Goal: Task Accomplishment & Management: Manage account settings

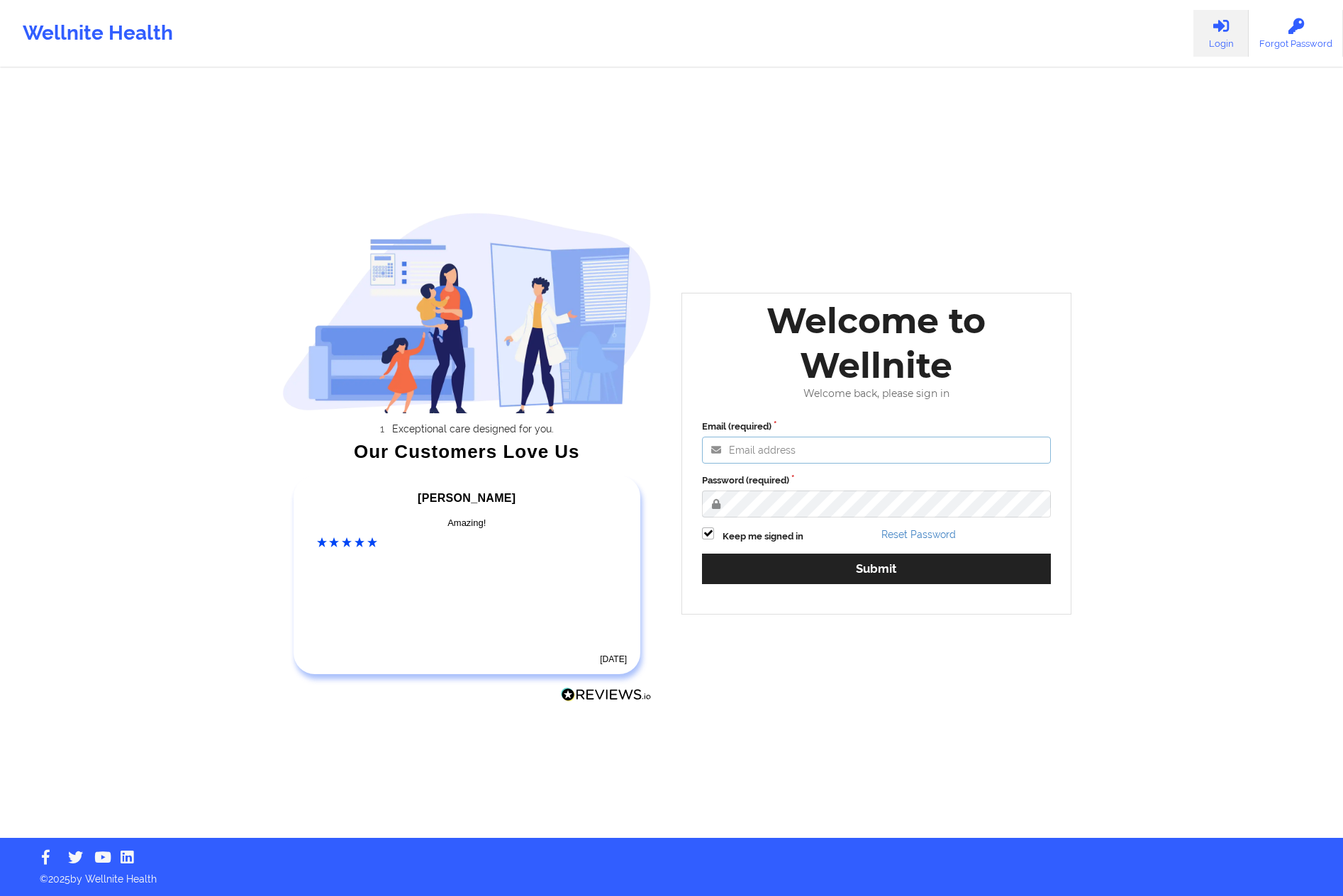
click at [794, 446] on input "Email (required)" at bounding box center [876, 450] width 349 height 27
type input "[PERSON_NAME][EMAIL_ADDRESS][DOMAIN_NAME]"
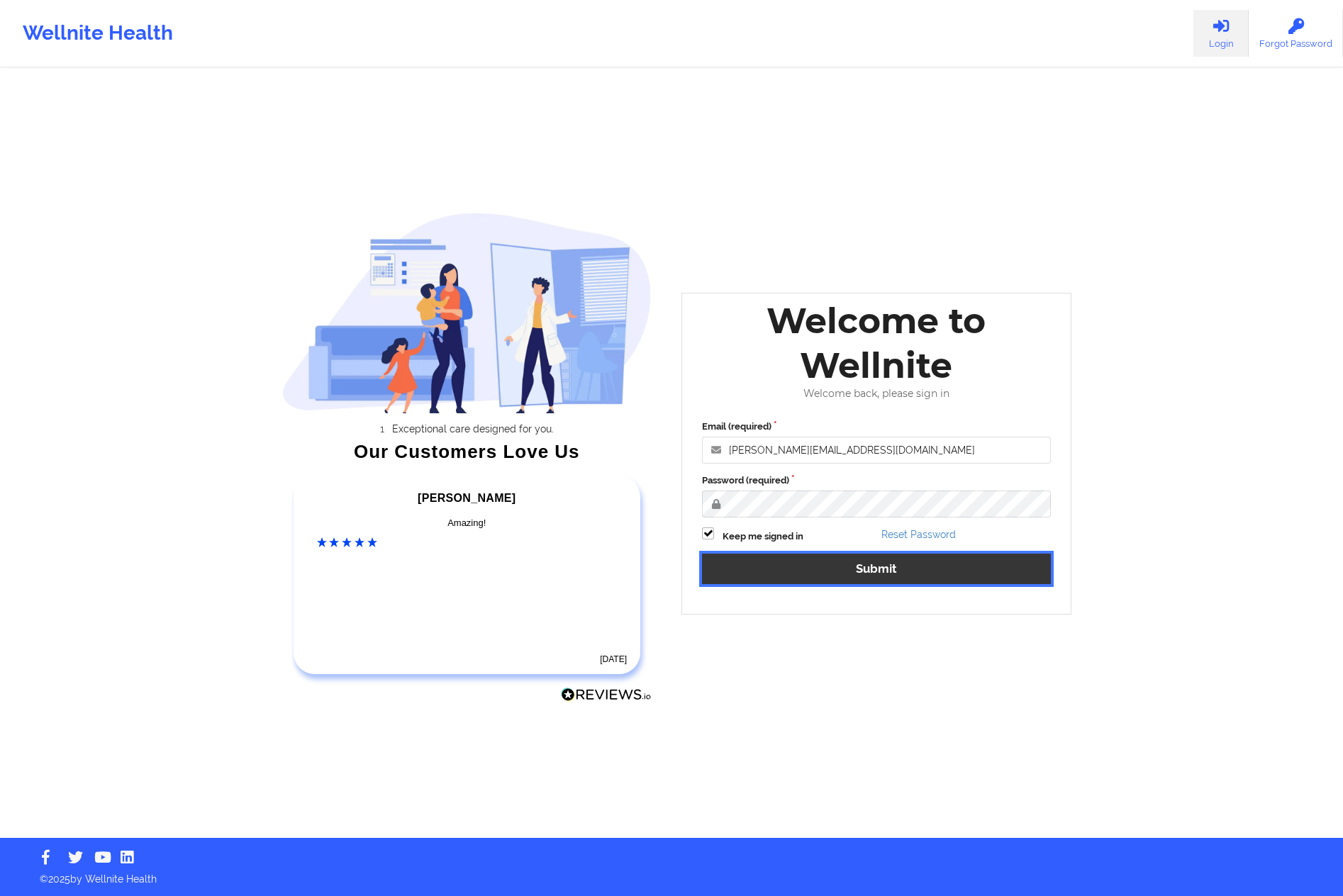
click at [886, 580] on button "Submit" at bounding box center [876, 568] width 349 height 31
click at [831, 562] on button "Submit" at bounding box center [876, 568] width 349 height 31
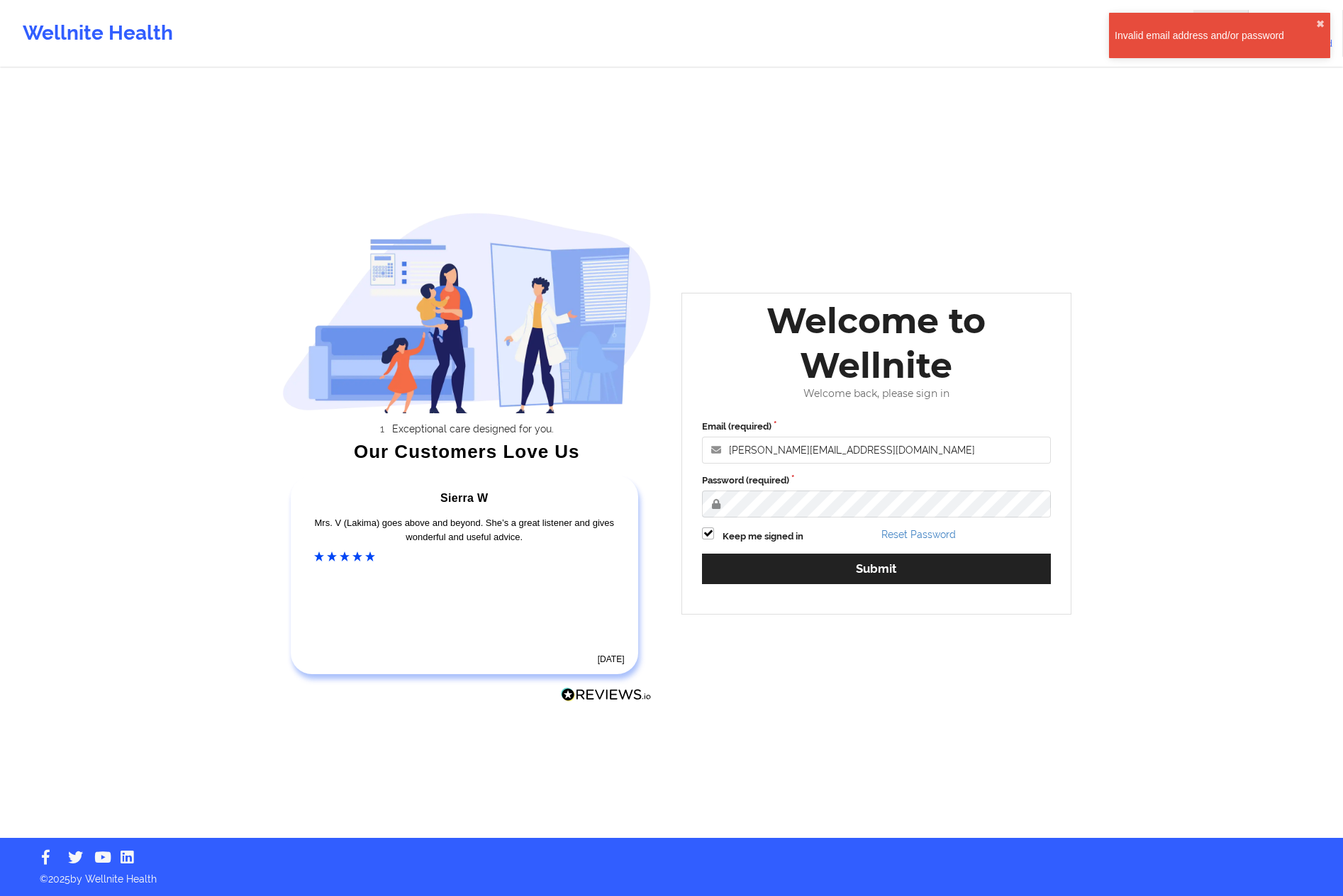
click at [920, 526] on div "Email (required) [PERSON_NAME][EMAIL_ADDRESS][DOMAIN_NAME] Password (required) …" at bounding box center [876, 506] width 368 height 194
click at [915, 535] on link "Reset Password" at bounding box center [918, 534] width 75 height 11
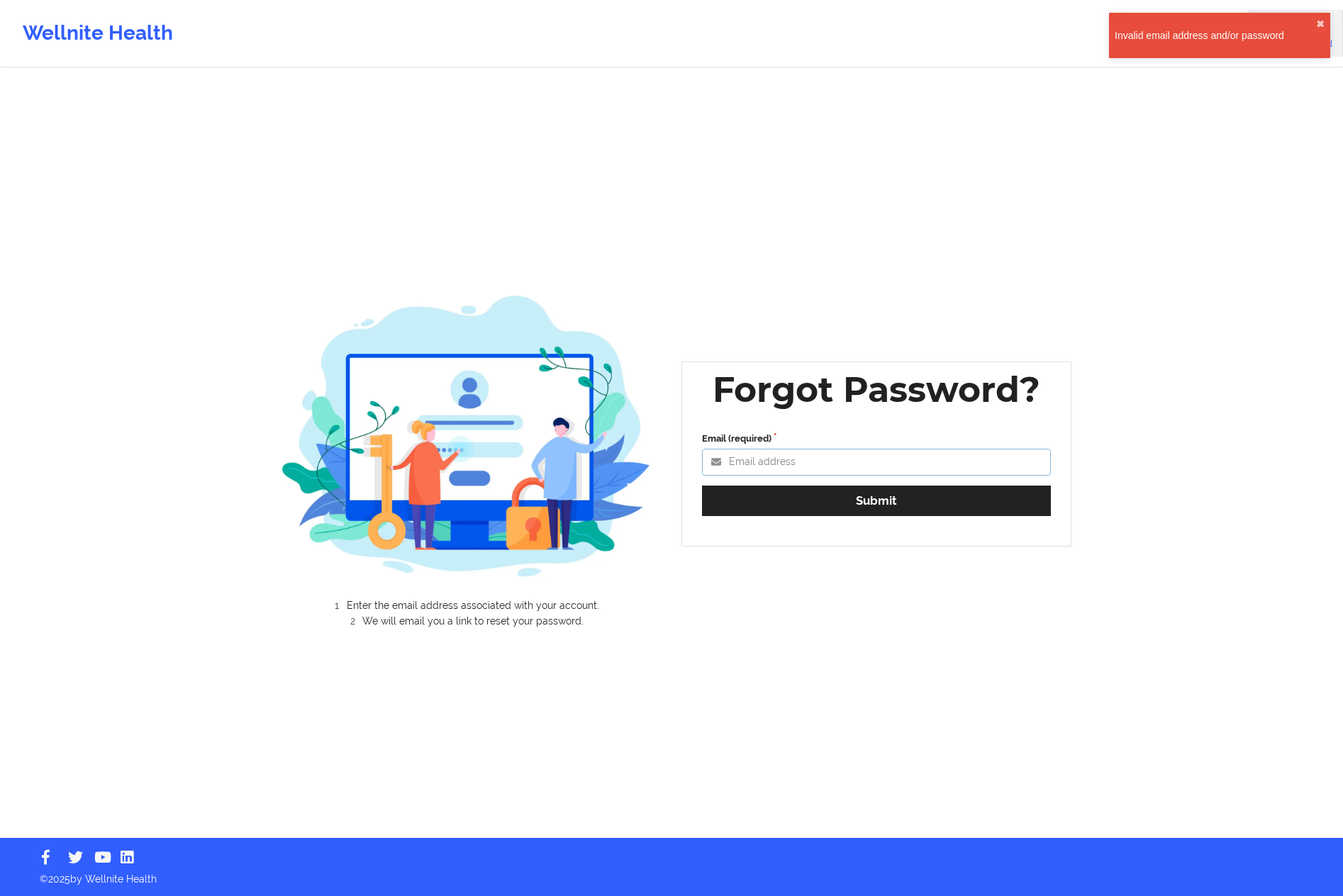
click at [819, 469] on input "Email (required)" at bounding box center [876, 462] width 349 height 27
type input "[PERSON_NAME][EMAIL_ADDRESS][DOMAIN_NAME]"
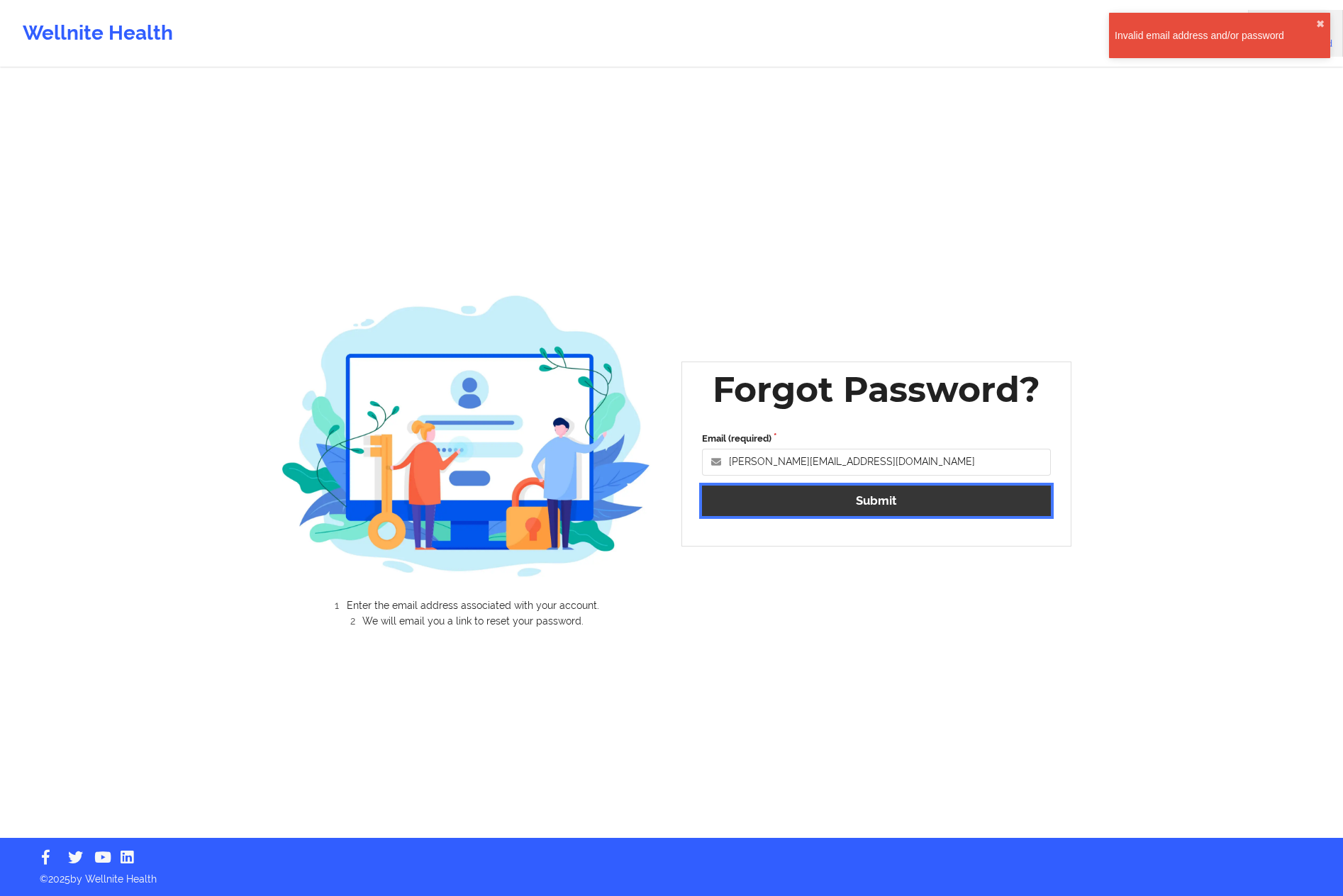
click at [868, 498] on button "Submit" at bounding box center [876, 501] width 349 height 31
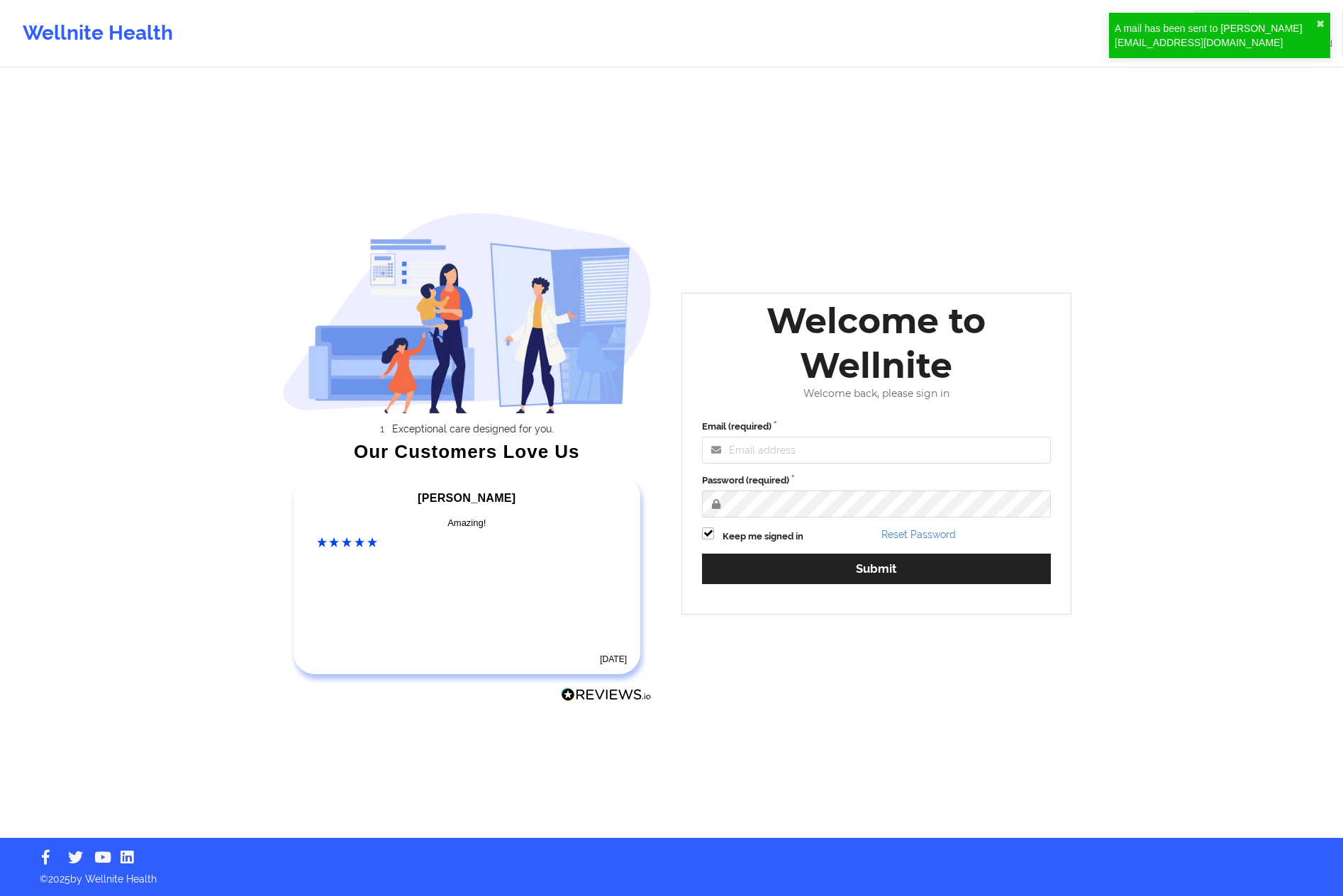
drag, startPoint x: 1114, startPoint y: 172, endPoint x: 1167, endPoint y: 272, distance: 113.2
click at [1167, 272] on div "Wellnite Health Login Forgot Password Exceptional care designed for you. Our Cu…" at bounding box center [672, 419] width 1343 height 838
